Goal: Task Accomplishment & Management: Manage account settings

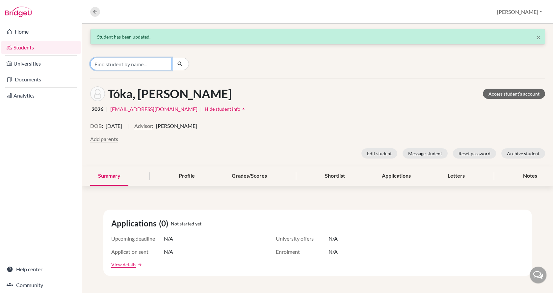
click at [143, 64] on input "Find student by name..." at bounding box center [131, 64] width 82 height 13
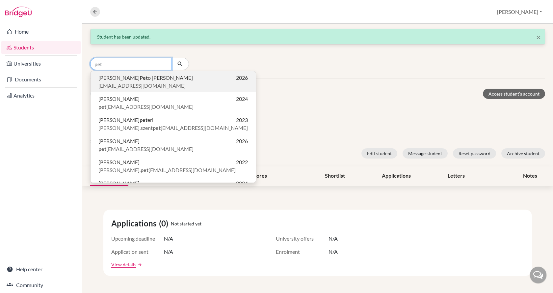
type input "pet"
click at [143, 82] on span "[EMAIL_ADDRESS][DOMAIN_NAME]" at bounding box center [141, 86] width 87 height 8
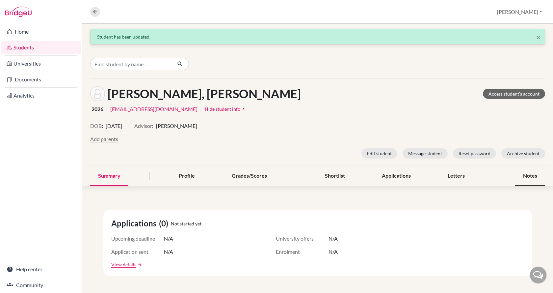
click at [529, 178] on div "Notes" at bounding box center [530, 175] width 30 height 19
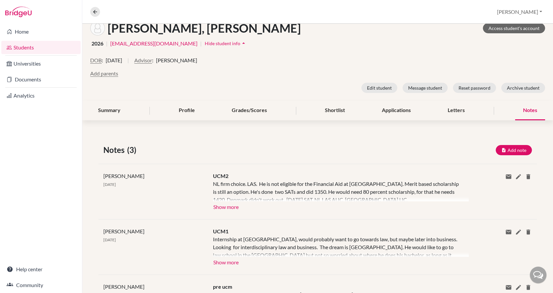
scroll to position [66, 0]
click at [220, 203] on button "Show more" at bounding box center [226, 206] width 26 height 10
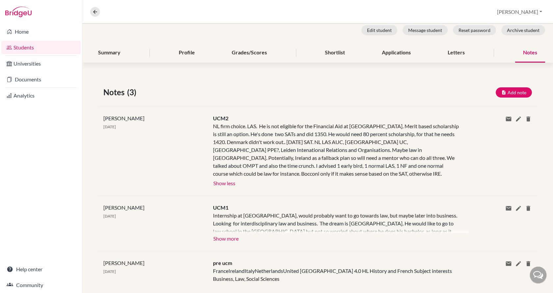
scroll to position [132, 0]
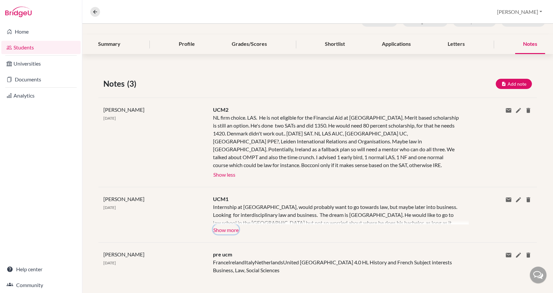
click at [234, 231] on button "Show more" at bounding box center [226, 229] width 26 height 10
